Goal: Complete application form

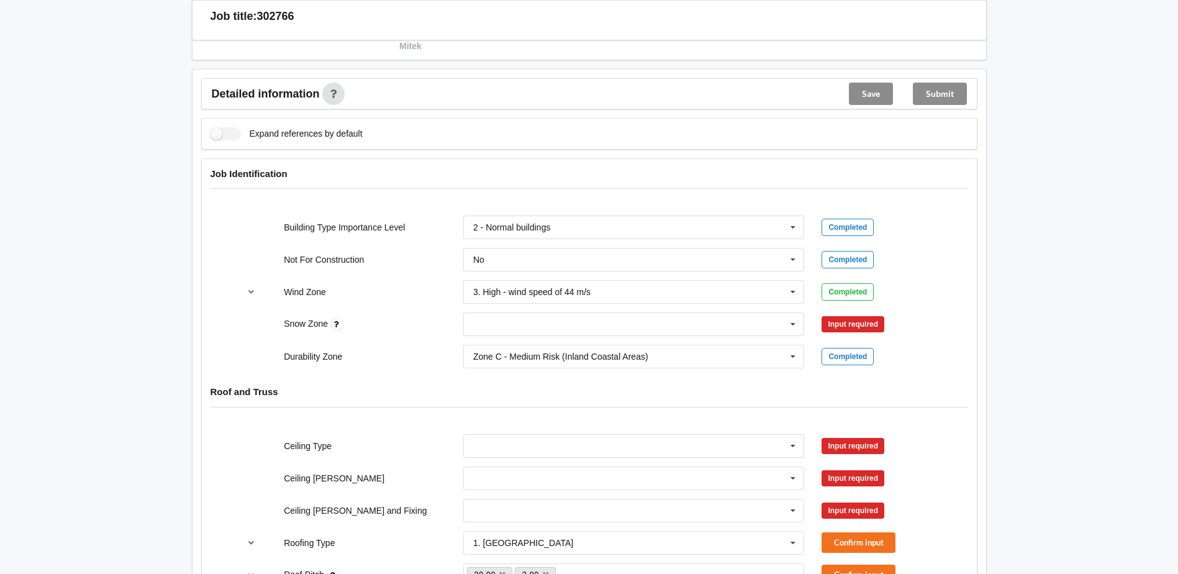
scroll to position [497, 0]
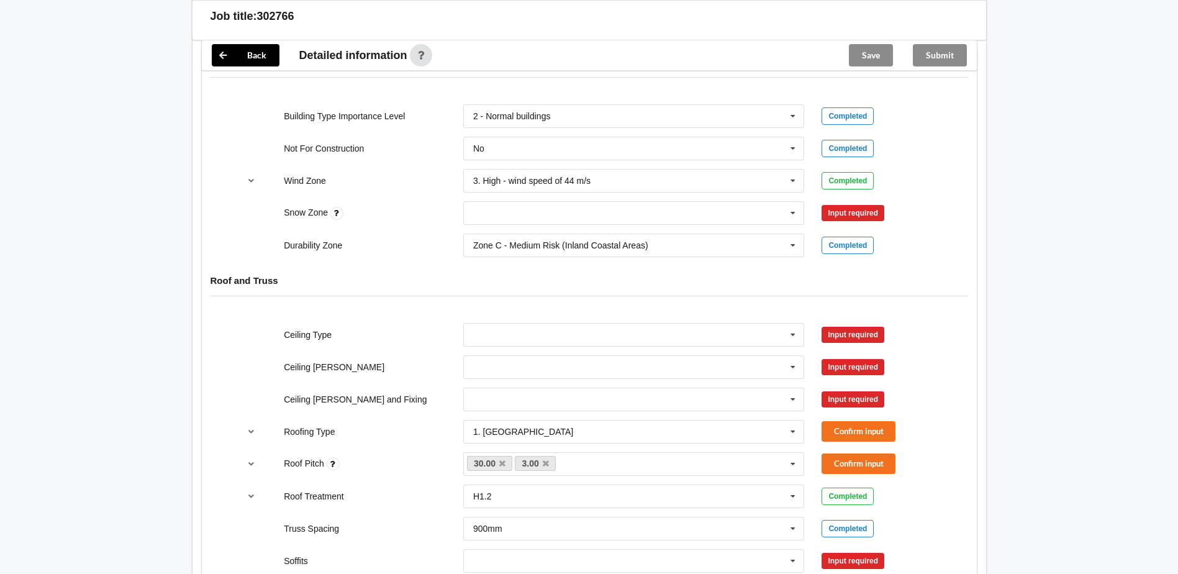
click at [674, 226] on div "Zone C - Medium Risk (Inland Coastal Areas) Zone B - Low Risk (Inland Areas) Zo…" at bounding box center [633, 245] width 359 height 41
click at [582, 212] on input "text" at bounding box center [634, 213] width 340 height 22
drag, startPoint x: 526, startPoint y: 241, endPoint x: 883, endPoint y: 237, distance: 357.0
click at [527, 240] on div "N0" at bounding box center [634, 235] width 340 height 23
click at [859, 214] on button "Confirm input" at bounding box center [858, 213] width 74 height 20
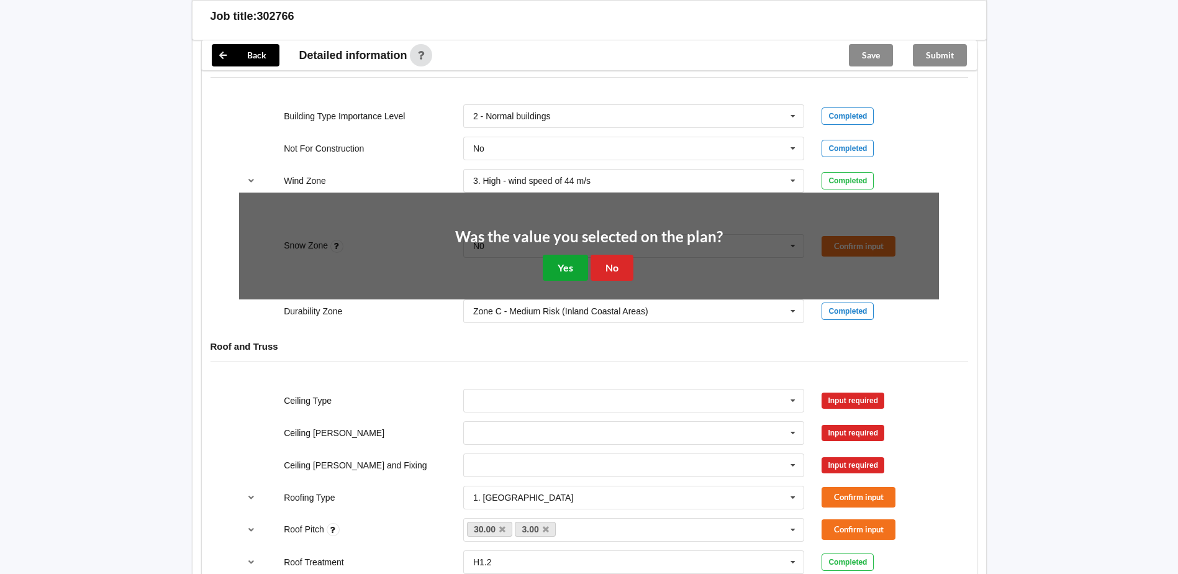
click at [558, 263] on button "Yes" at bounding box center [565, 267] width 45 height 25
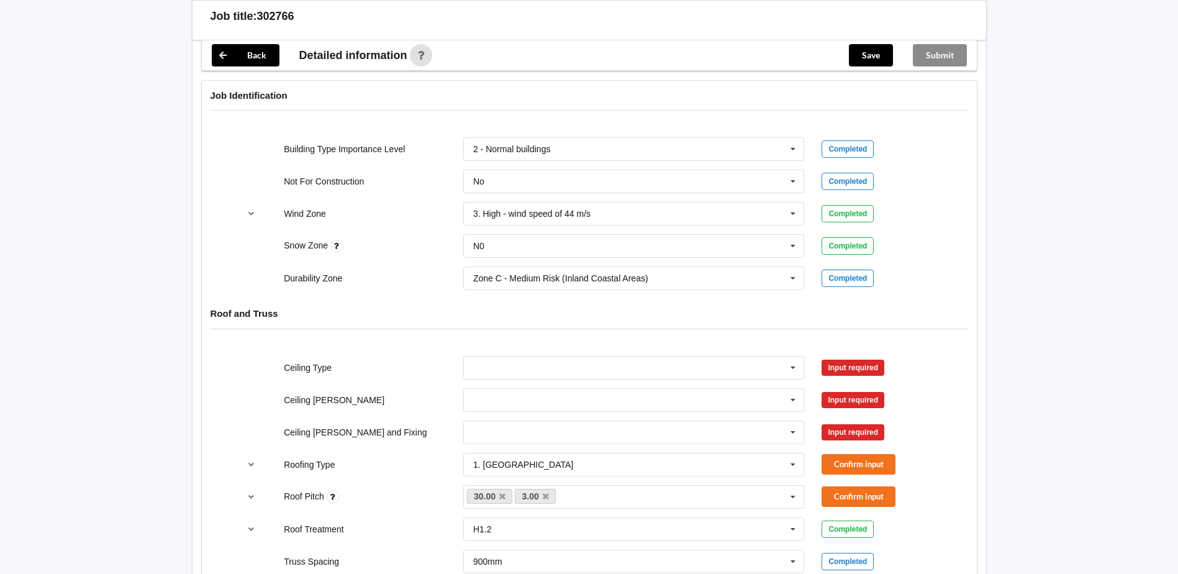
scroll to position [559, 0]
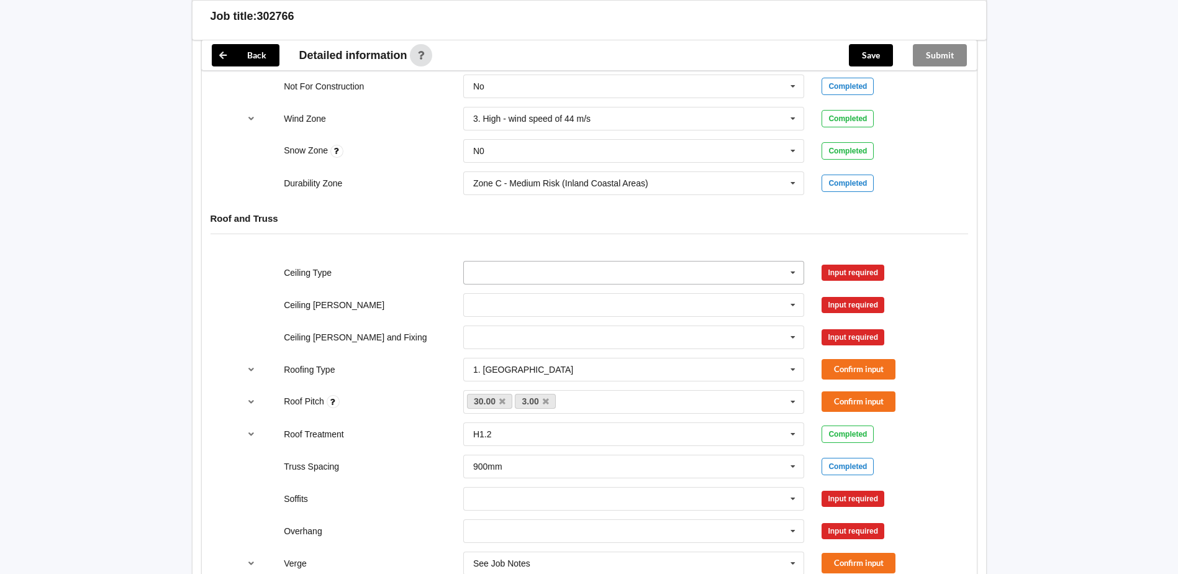
click at [593, 281] on input "text" at bounding box center [634, 272] width 340 height 22
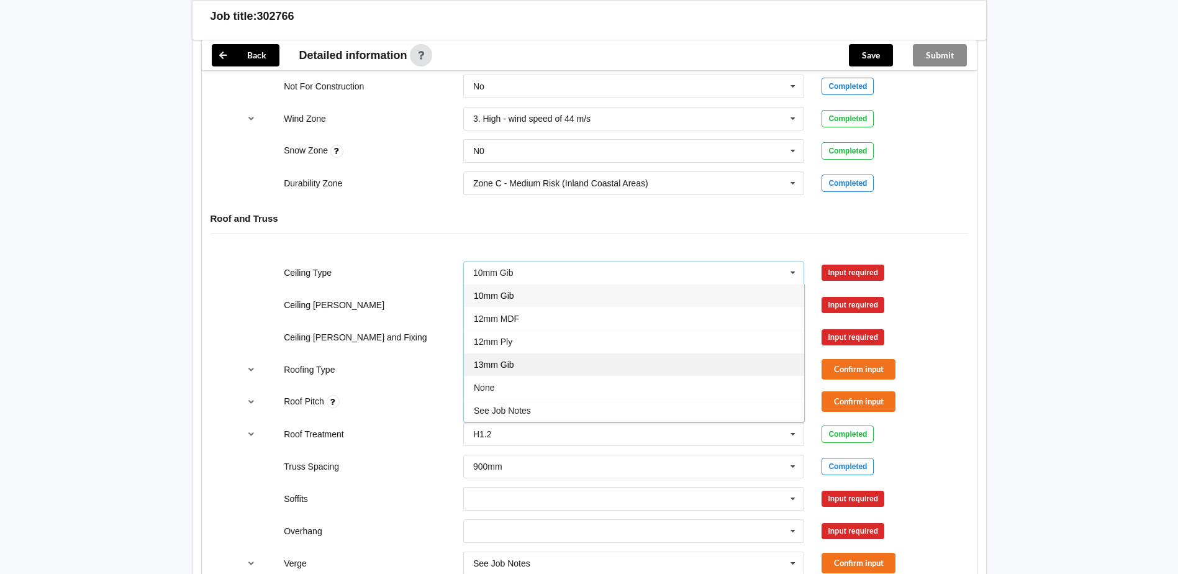
click at [495, 363] on span "13mm Gib" at bounding box center [494, 364] width 40 height 10
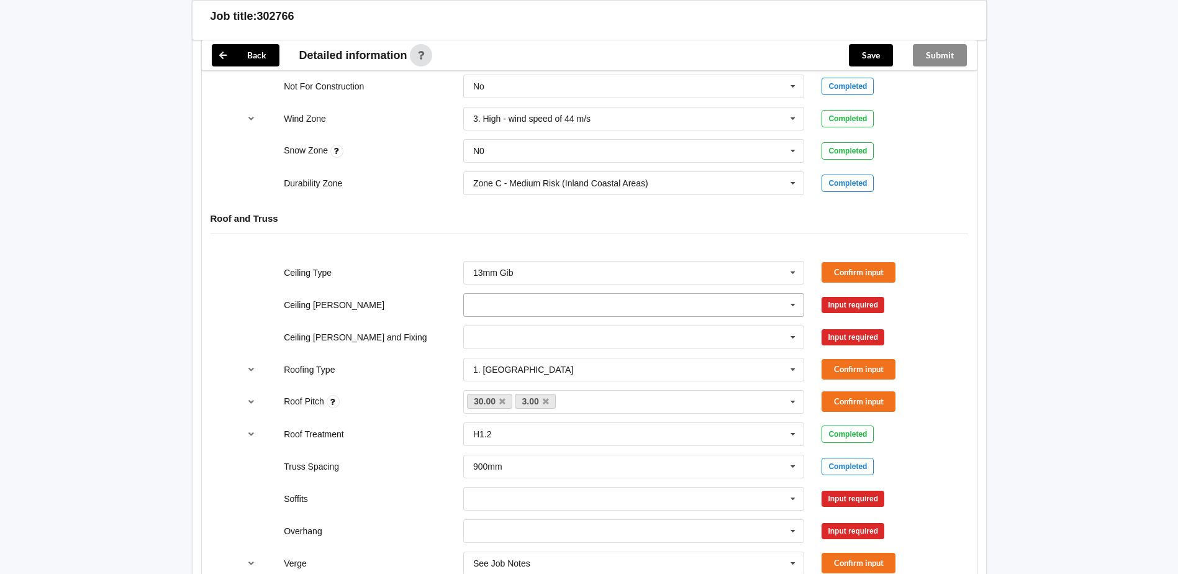
click at [511, 309] on input "text" at bounding box center [634, 305] width 340 height 22
click at [489, 369] on span "600mm" at bounding box center [488, 374] width 29 height 10
click at [496, 346] on input "text" at bounding box center [634, 337] width 340 height 22
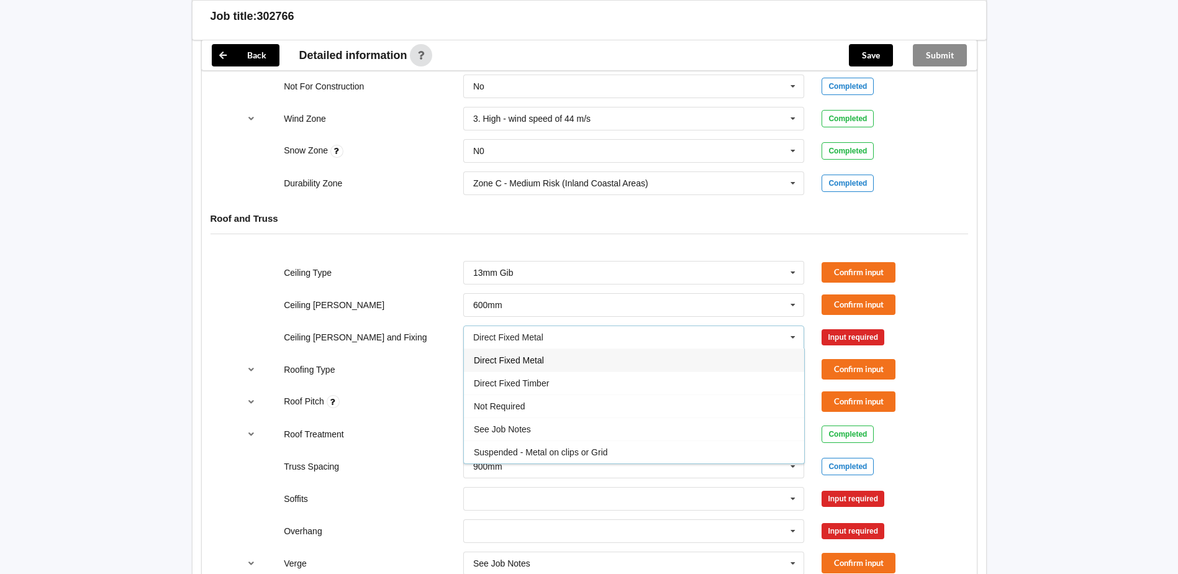
click at [510, 366] on div "Direct Fixed Metal" at bounding box center [634, 359] width 340 height 23
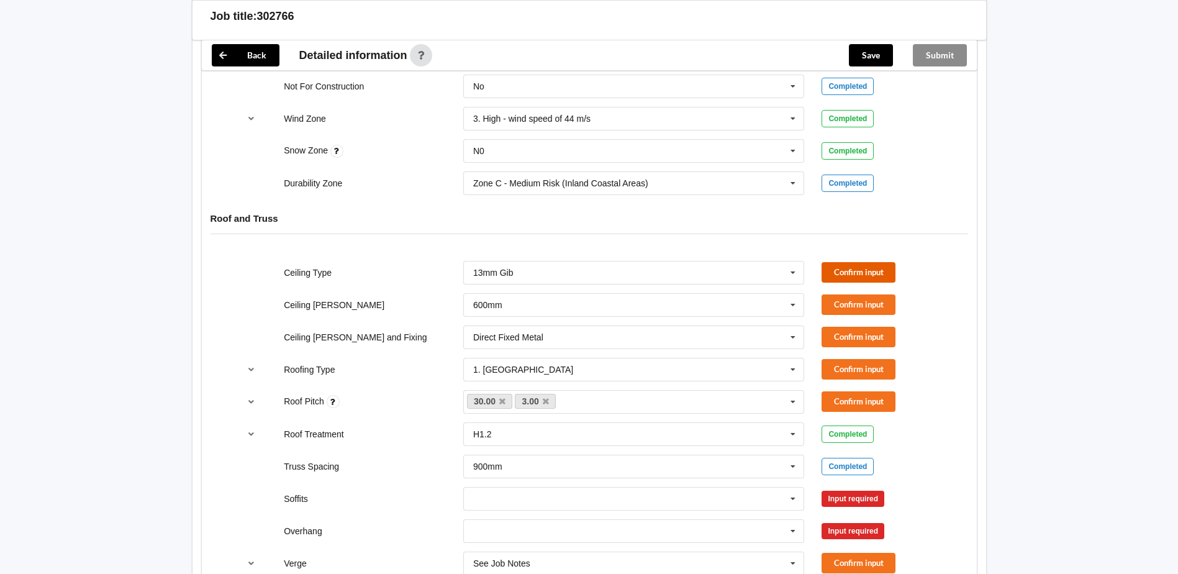
click at [862, 262] on button "Confirm input" at bounding box center [858, 272] width 74 height 20
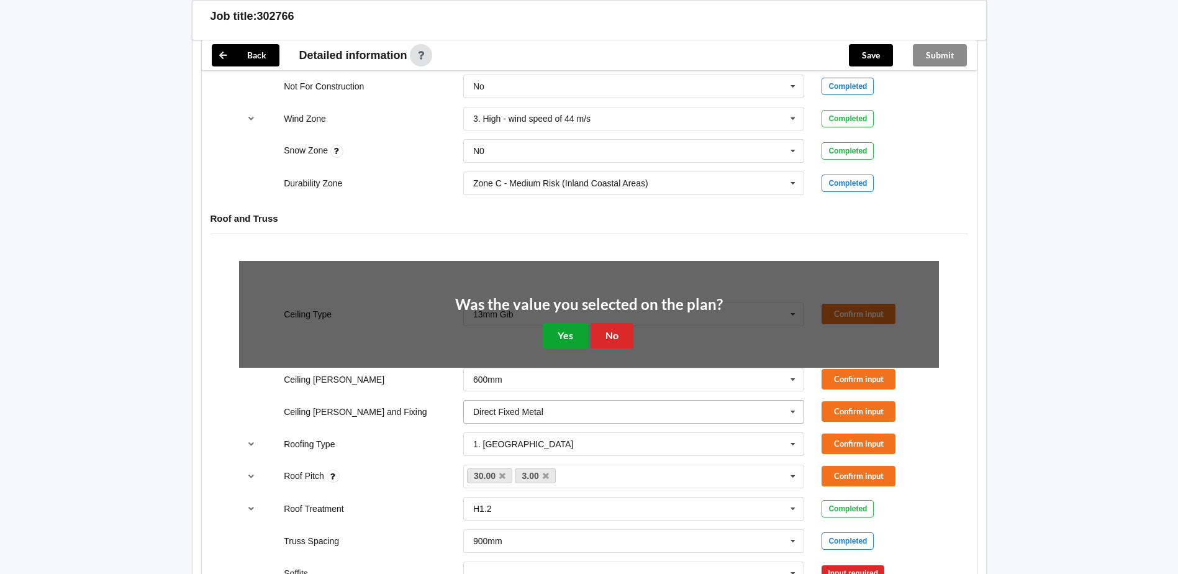
click at [575, 340] on button "Yes" at bounding box center [565, 335] width 45 height 25
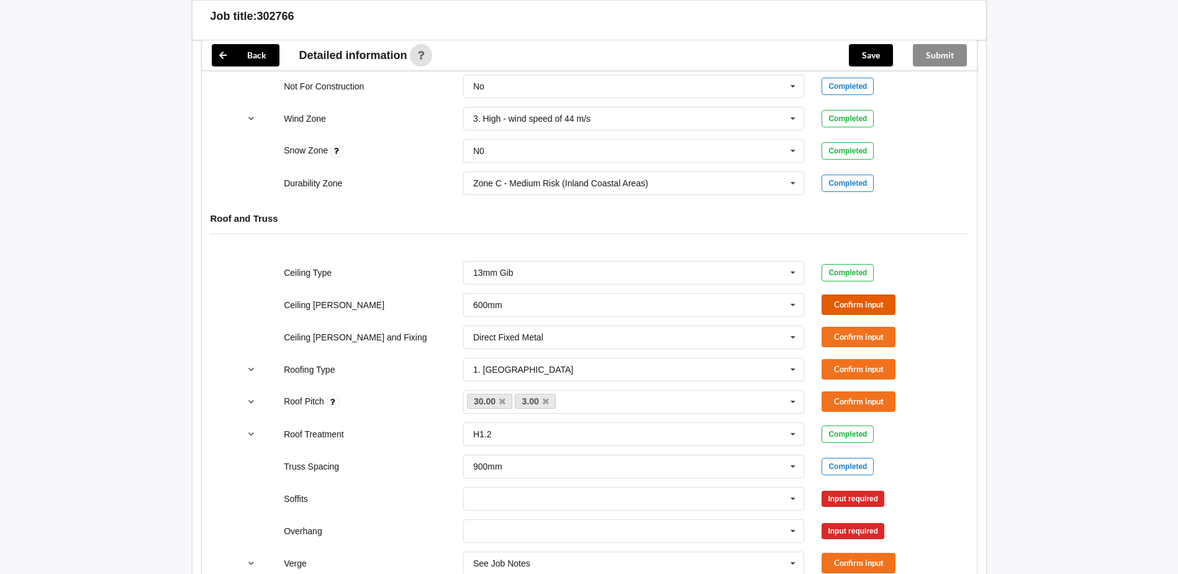
click at [854, 312] on button "Confirm input" at bounding box center [858, 304] width 74 height 20
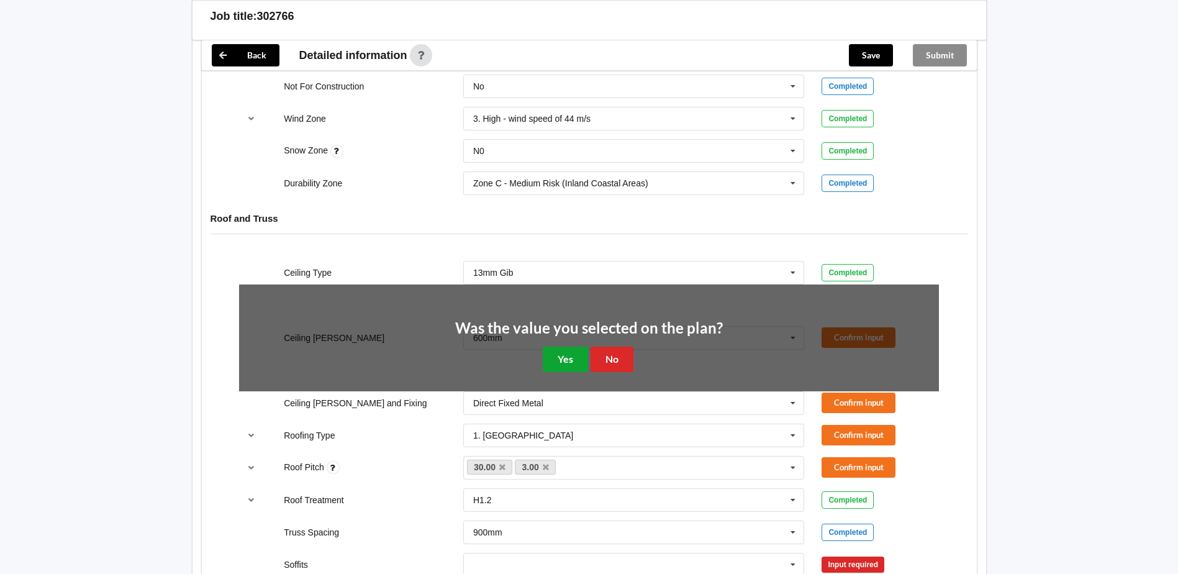
click at [572, 354] on button "Yes" at bounding box center [565, 358] width 45 height 25
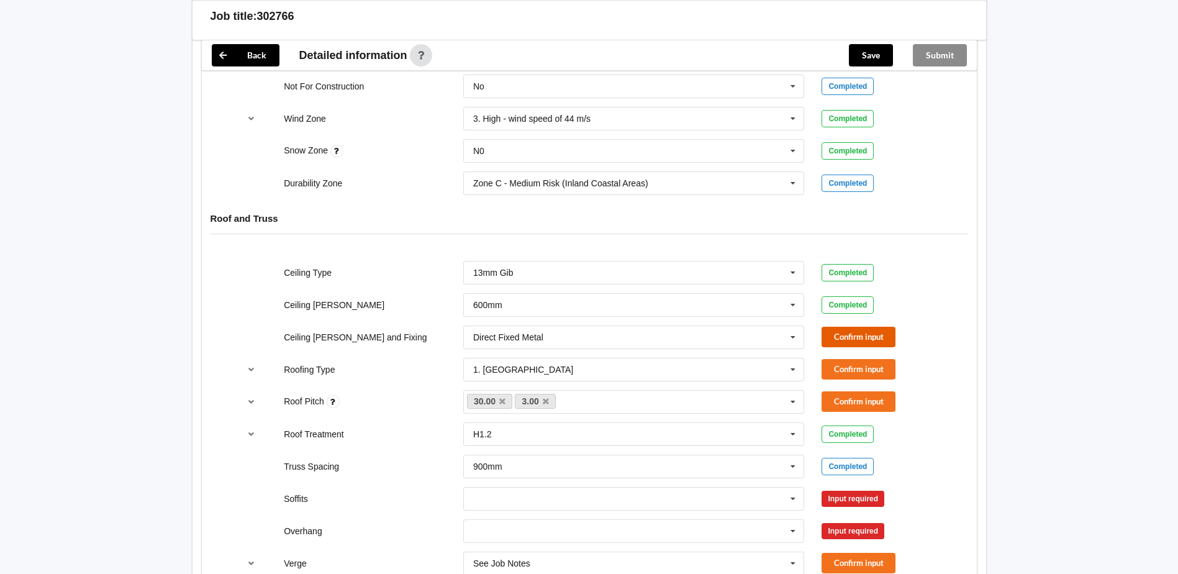
click at [836, 345] on button "Confirm input" at bounding box center [858, 337] width 74 height 20
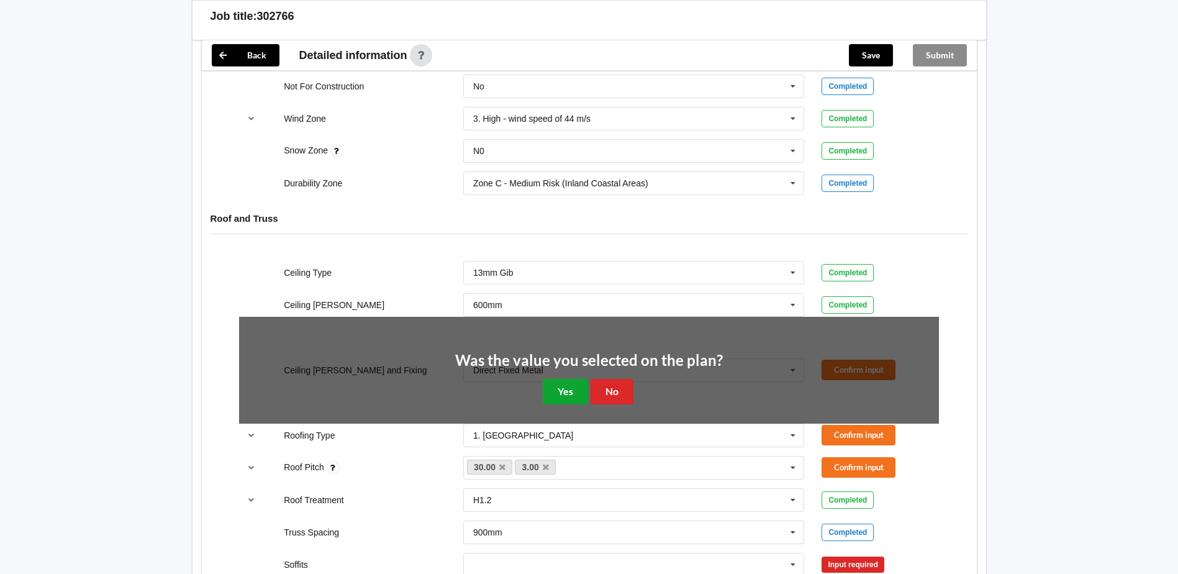
click at [572, 383] on button "Yes" at bounding box center [565, 391] width 45 height 25
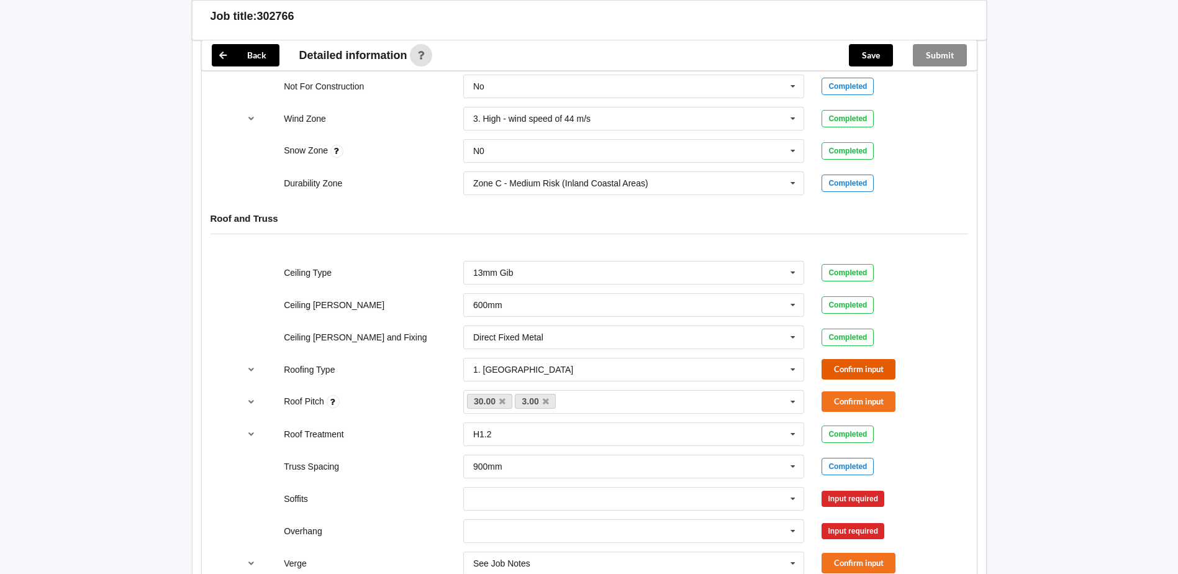
click at [865, 376] on button "Confirm input" at bounding box center [858, 369] width 74 height 20
click at [851, 401] on button "Confirm input" at bounding box center [858, 401] width 74 height 20
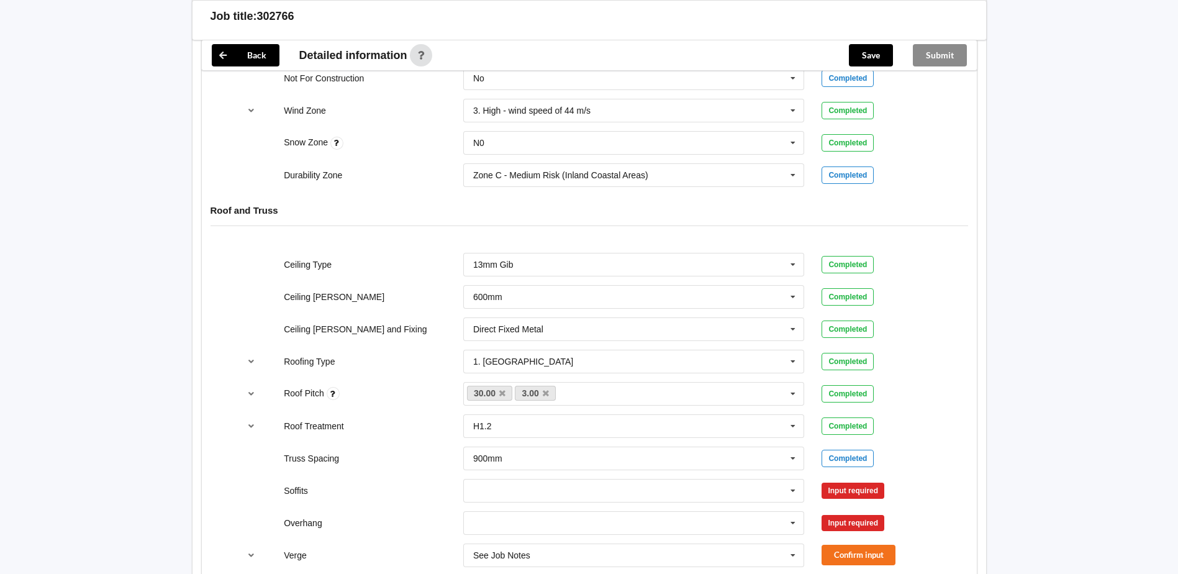
scroll to position [869, 0]
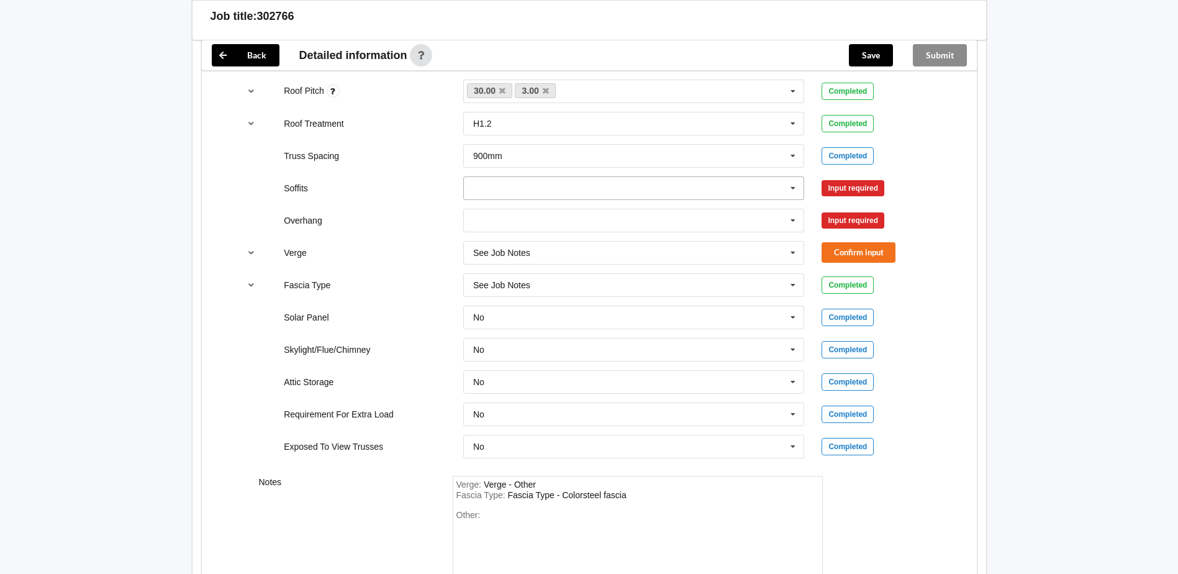
click at [597, 197] on input "text" at bounding box center [634, 188] width 340 height 22
click at [569, 219] on div "Boxed" at bounding box center [634, 210] width 340 height 23
click at [794, 219] on icon at bounding box center [792, 220] width 19 height 23
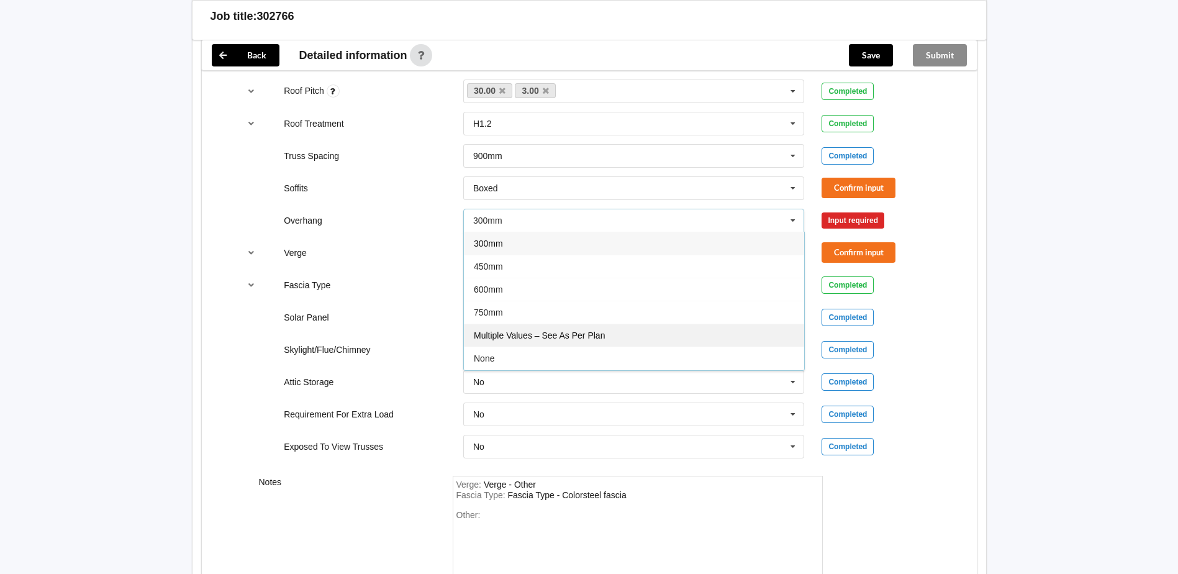
click at [600, 335] on span "Multiple Values – See As Per Plan" at bounding box center [539, 335] width 131 height 10
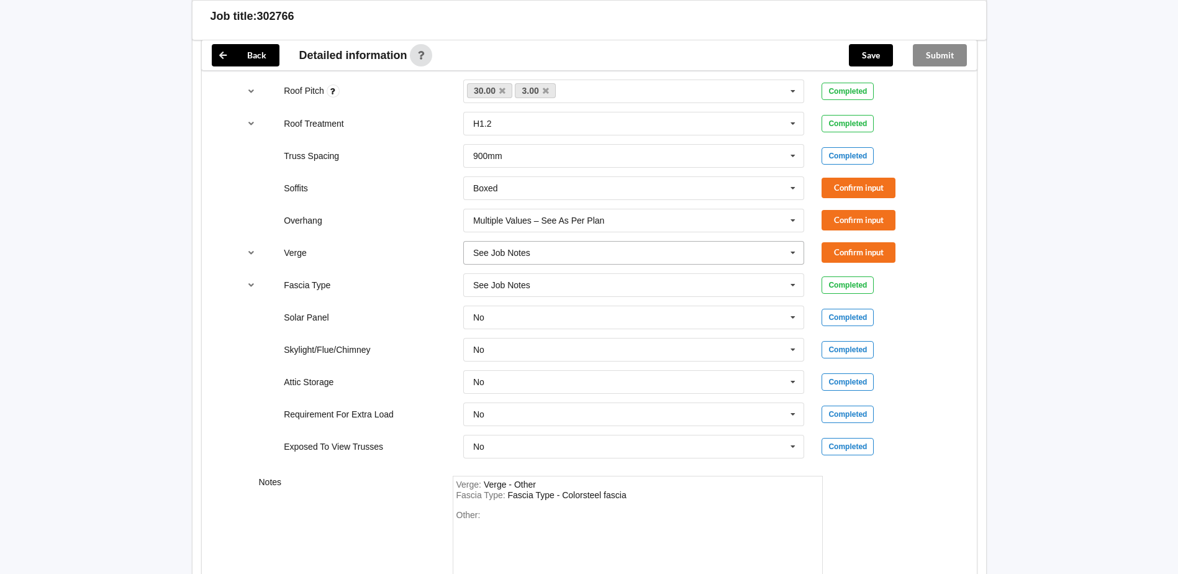
click at [674, 248] on input "text" at bounding box center [634, 252] width 340 height 22
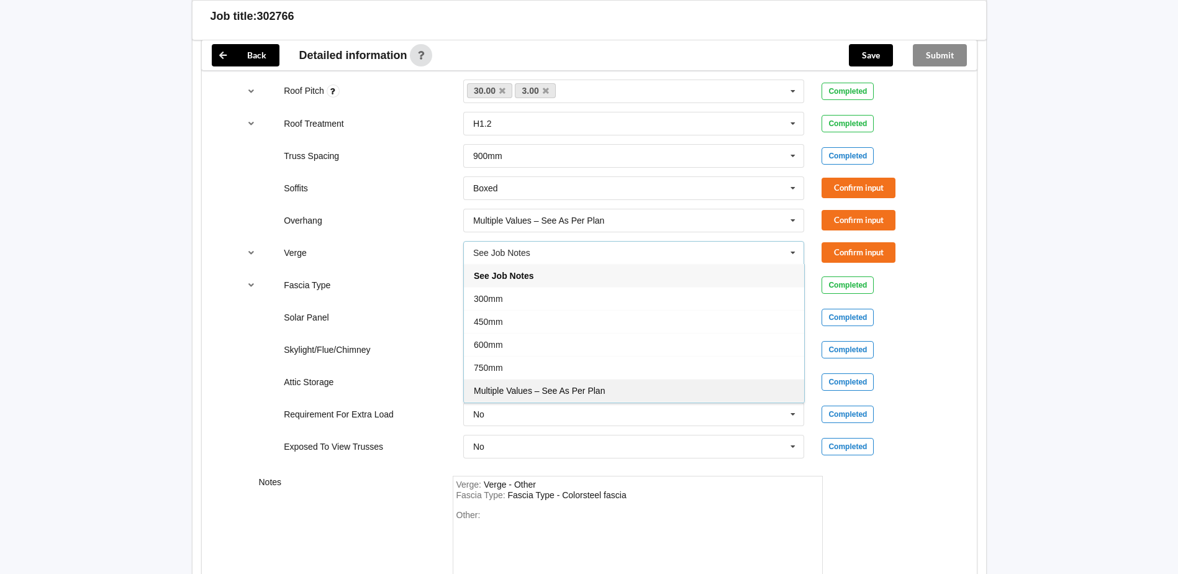
click at [588, 389] on span "Multiple Values – See As Per Plan" at bounding box center [539, 391] width 131 height 10
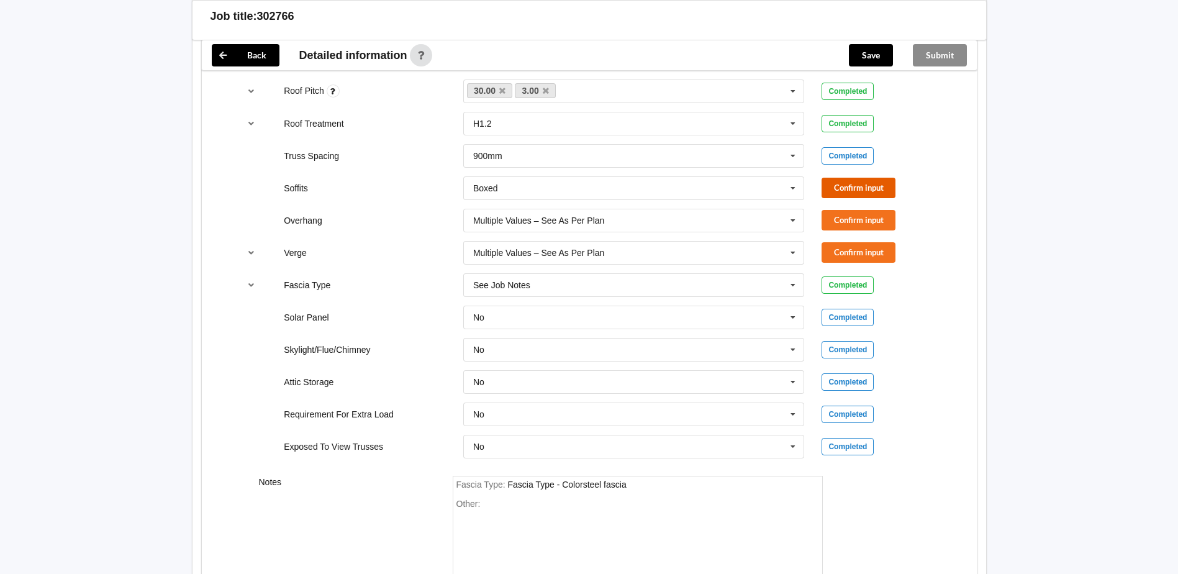
click at [855, 190] on button "Confirm input" at bounding box center [858, 188] width 74 height 20
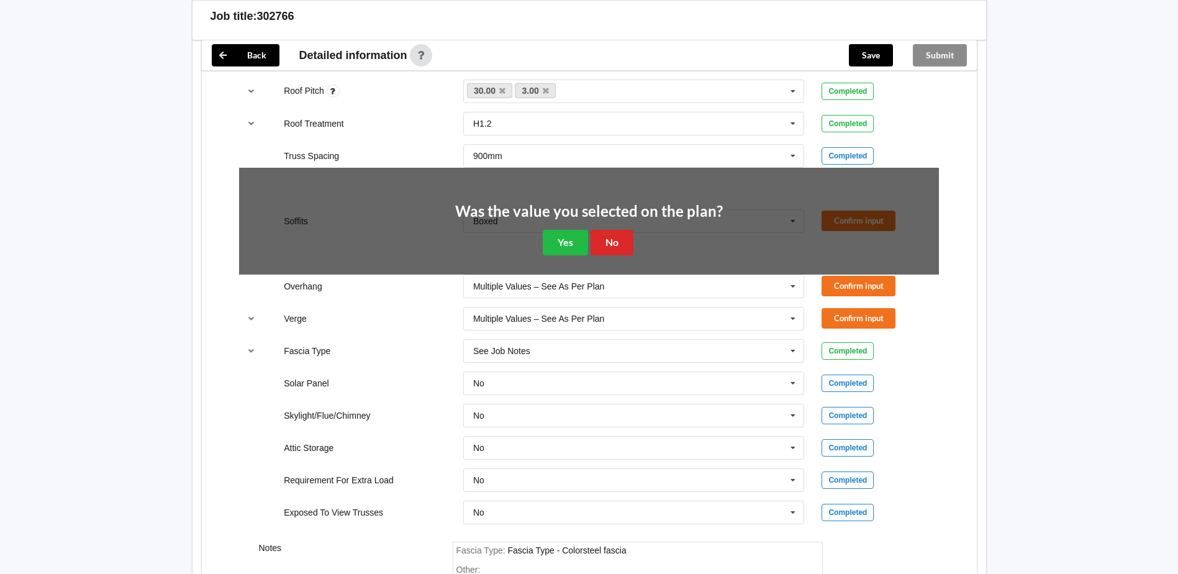
click at [568, 225] on div "Was the value you selected on the plan? Yes No" at bounding box center [589, 230] width 268 height 52
drag, startPoint x: 577, startPoint y: 230, endPoint x: 695, endPoint y: 240, distance: 119.0
click at [577, 230] on button "Yes" at bounding box center [565, 242] width 45 height 25
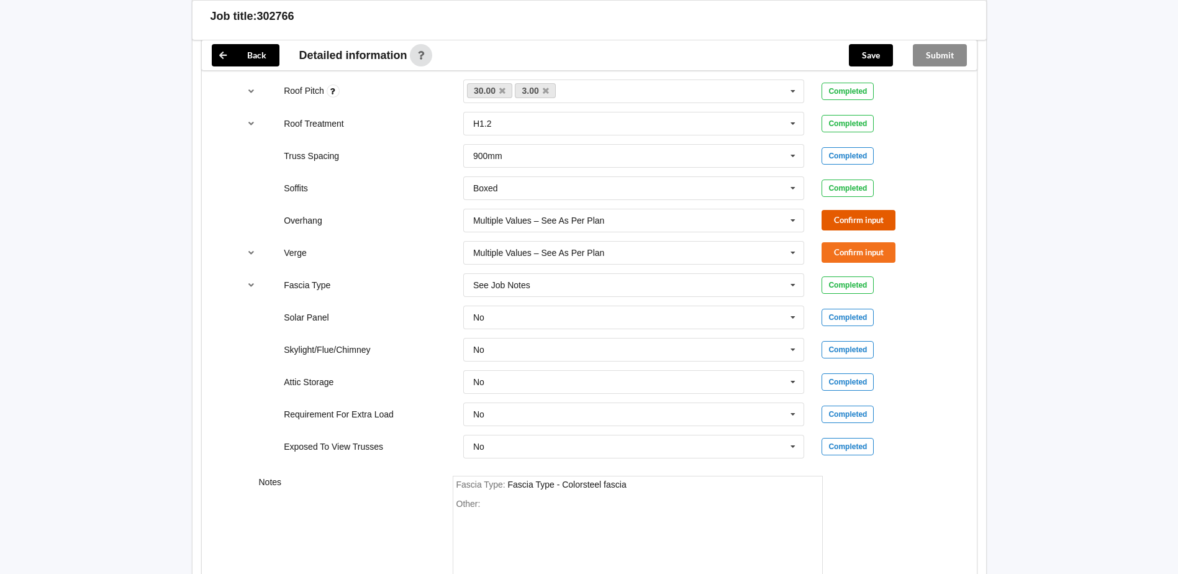
click at [844, 223] on button "Confirm input" at bounding box center [858, 220] width 74 height 20
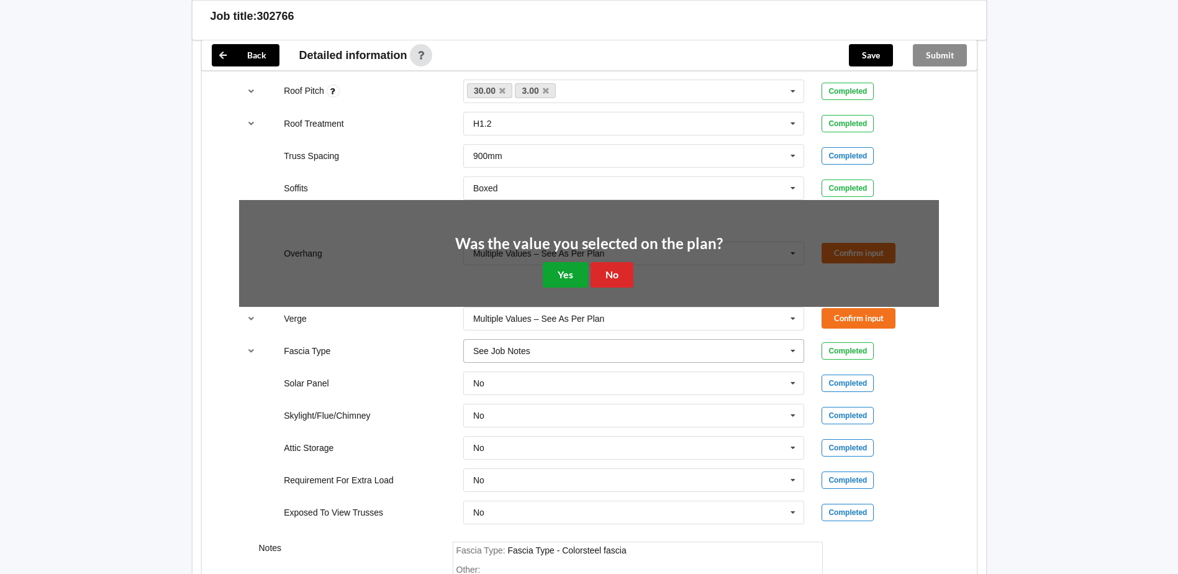
click at [577, 273] on button "Yes" at bounding box center [565, 274] width 45 height 25
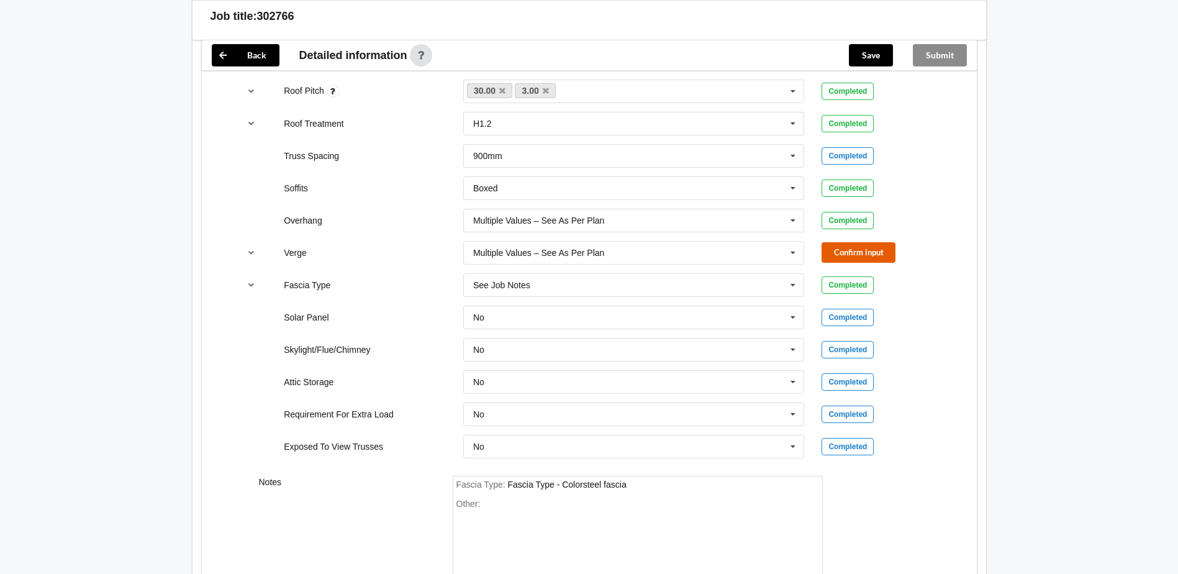
drag, startPoint x: 860, startPoint y: 251, endPoint x: 854, endPoint y: 253, distance: 6.3
click at [854, 253] on button "Confirm input" at bounding box center [858, 252] width 74 height 20
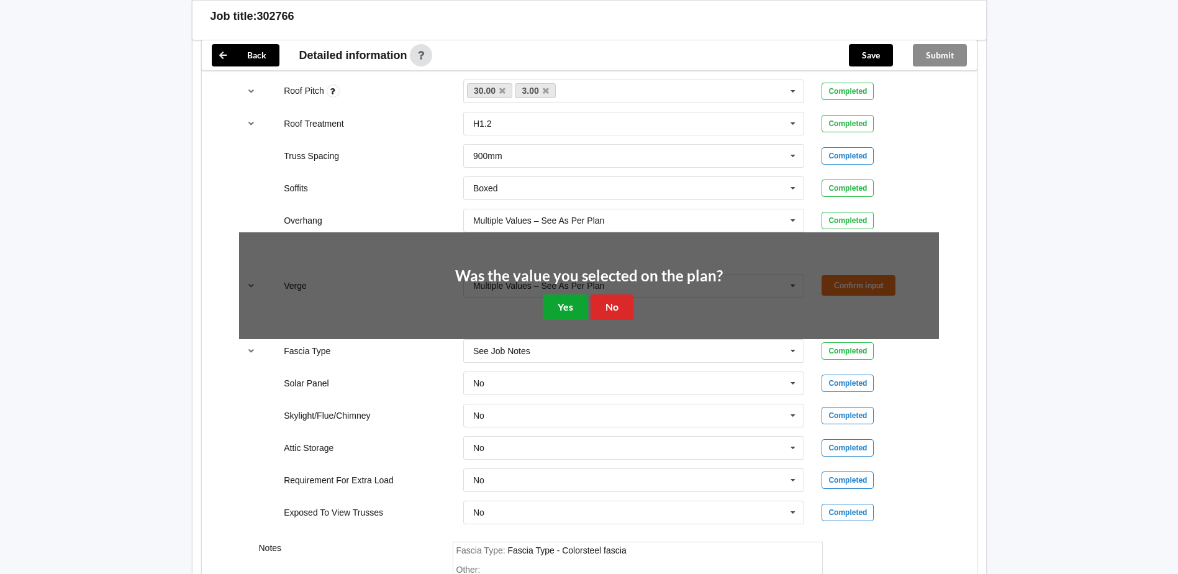
click at [558, 313] on button "Yes" at bounding box center [565, 306] width 45 height 25
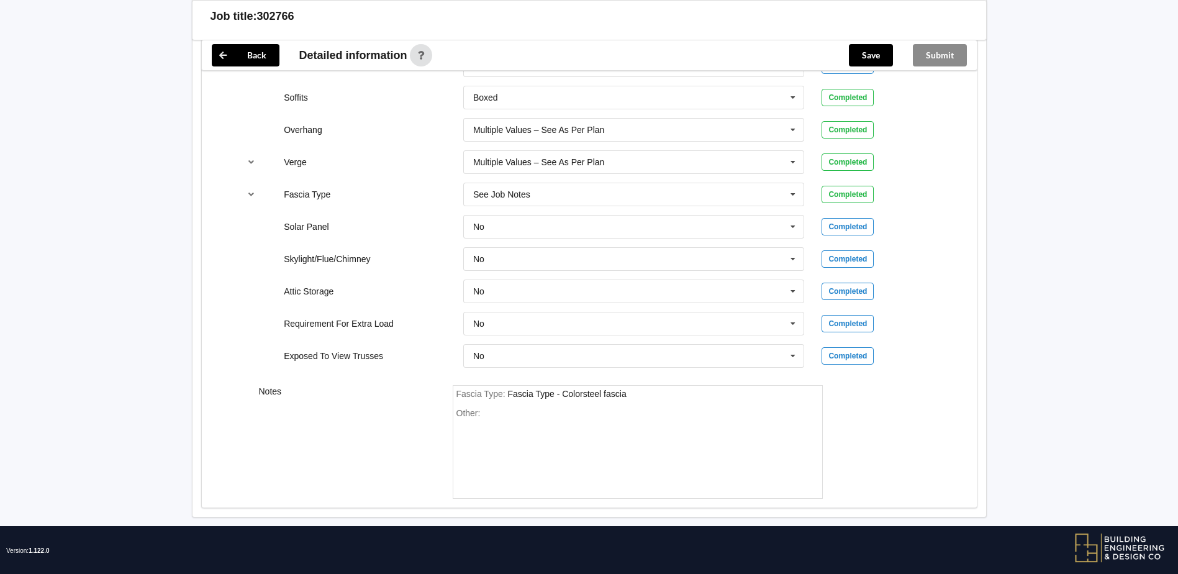
scroll to position [974, 0]
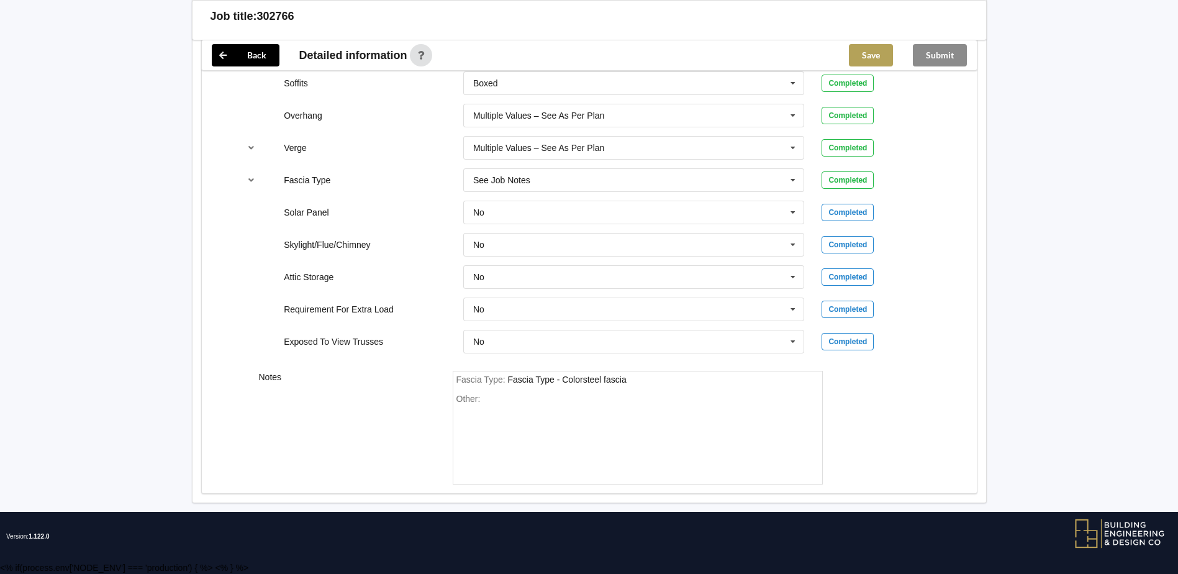
click at [888, 63] on button "Save" at bounding box center [871, 55] width 44 height 22
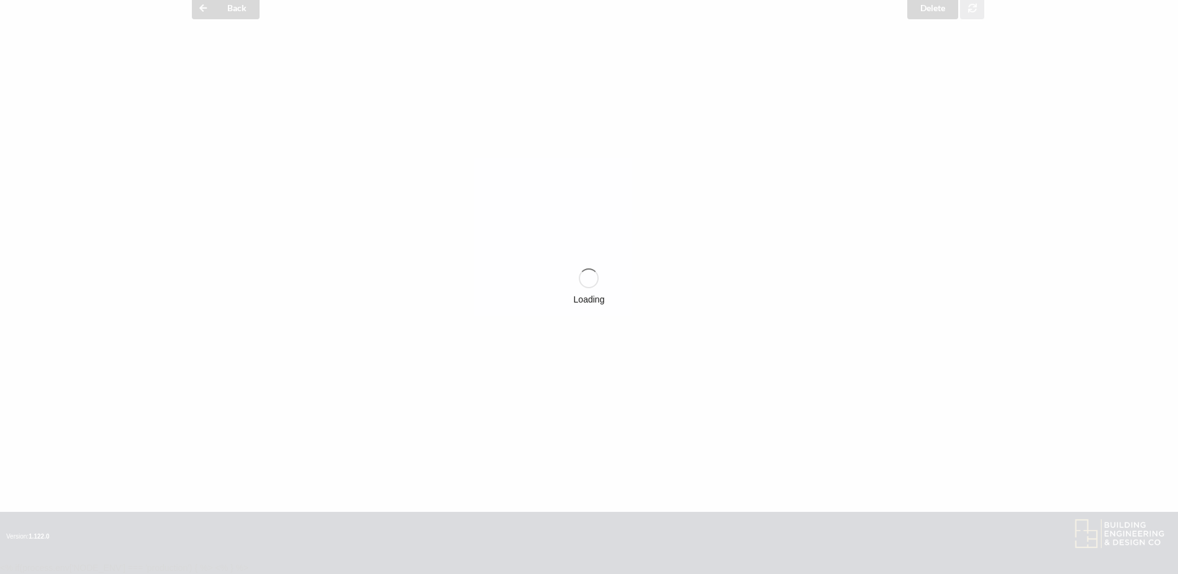
scroll to position [0, 0]
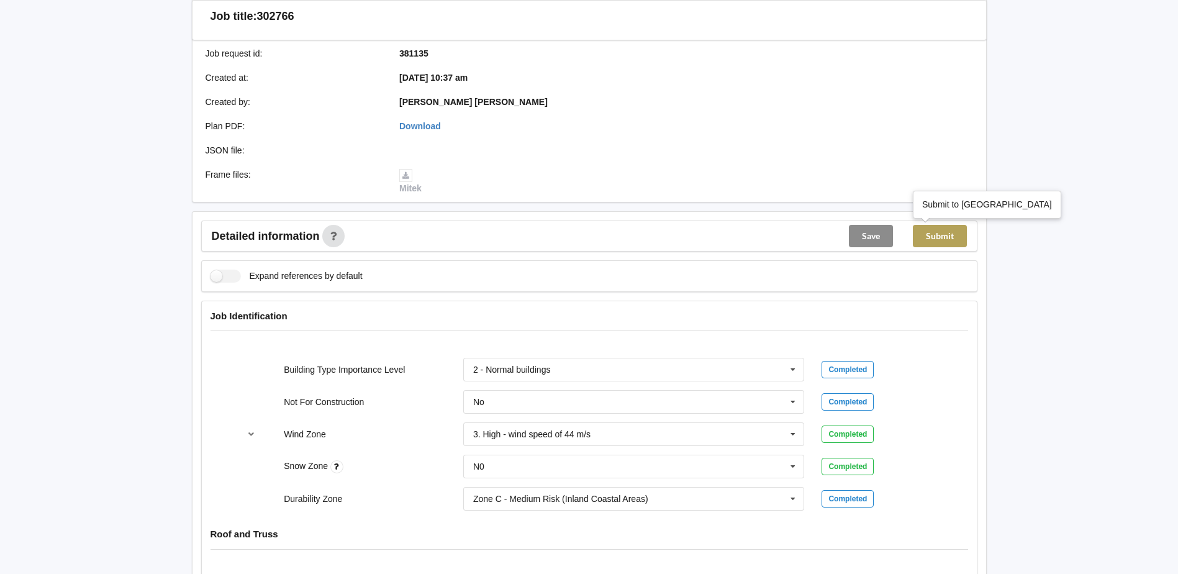
click at [933, 238] on button "Submit" at bounding box center [940, 236] width 54 height 22
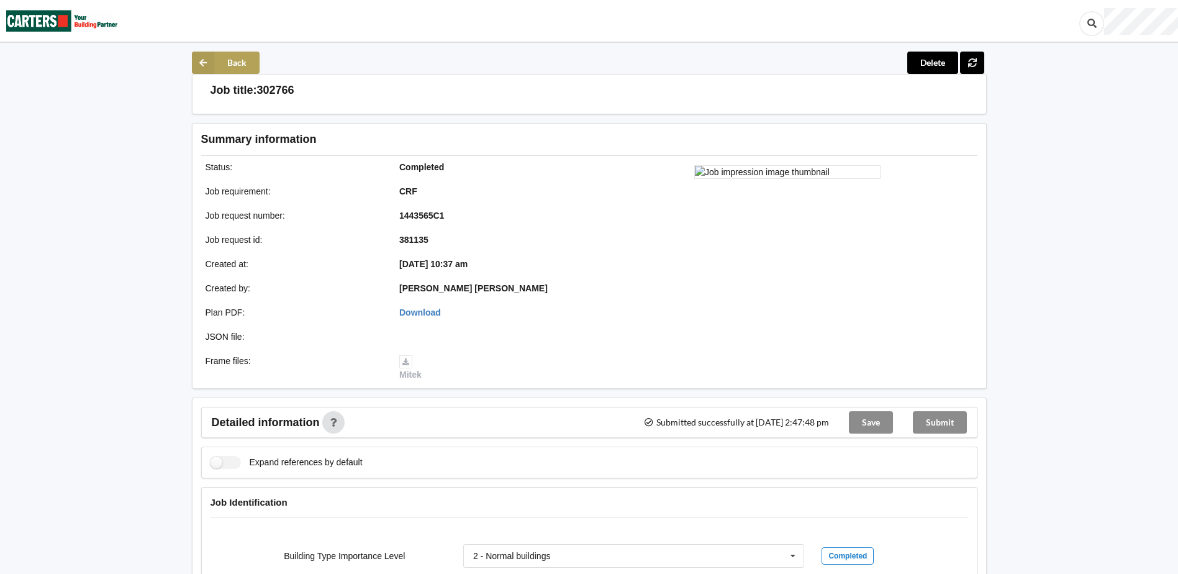
click at [248, 64] on button "Back" at bounding box center [226, 63] width 68 height 22
click at [220, 67] on button "Back" at bounding box center [226, 63] width 68 height 22
